Goal: Information Seeking & Learning: Find specific fact

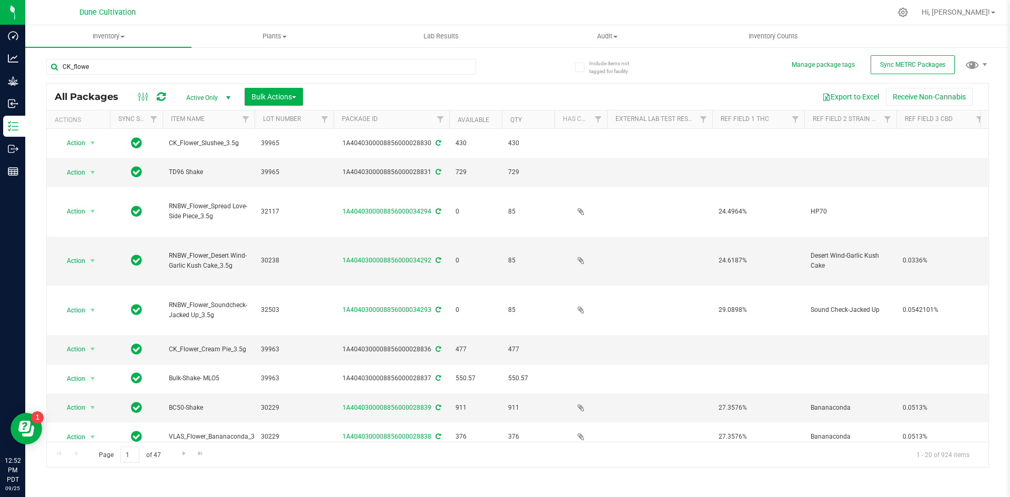
type input "CK_flower"
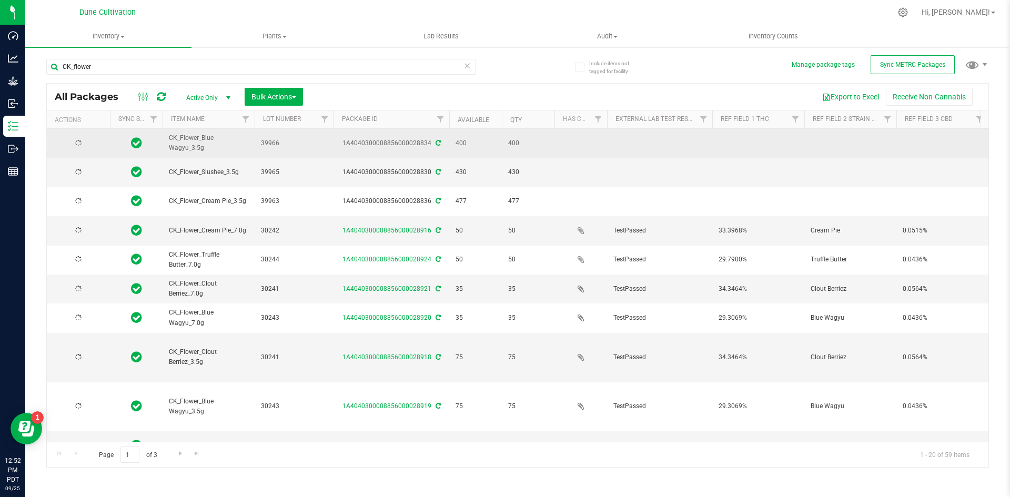
type input "[DATE]"
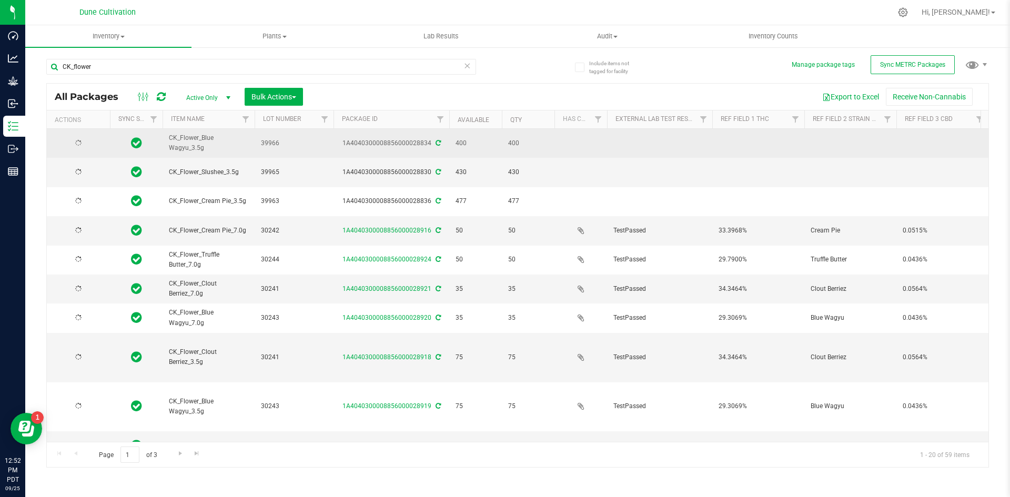
type input "[DATE]"
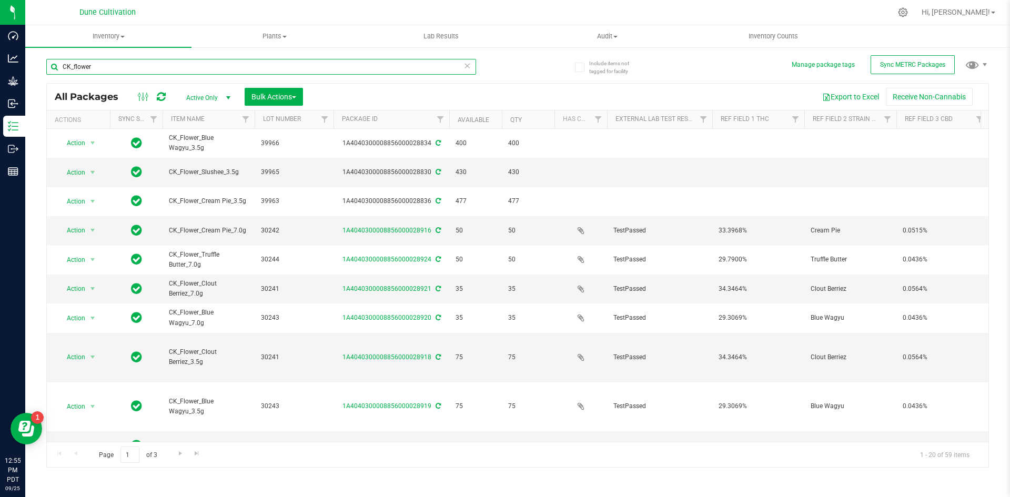
drag, startPoint x: 95, startPoint y: 66, endPoint x: 48, endPoint y: 61, distance: 47.6
click at [48, 61] on input "CK_flower" at bounding box center [261, 67] width 430 height 16
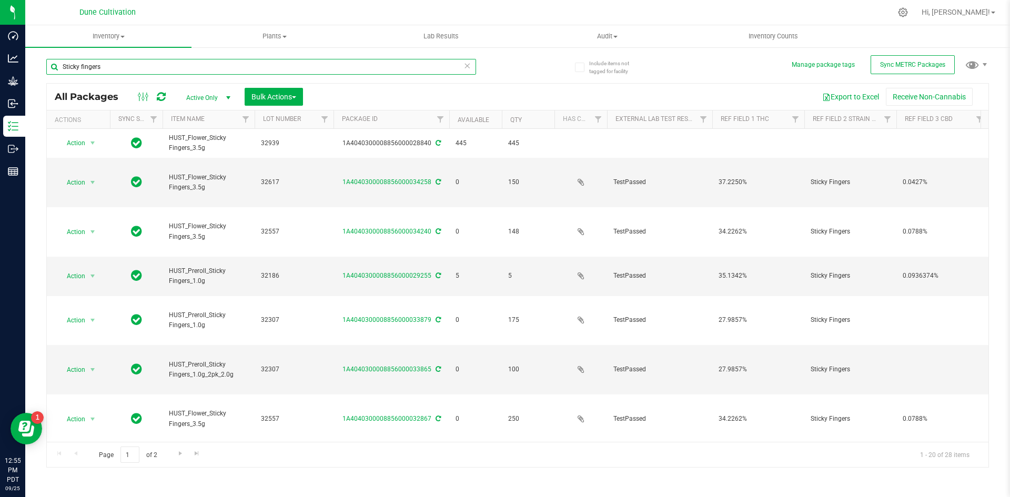
type input "Sticky fingers"
